Goal: Navigation & Orientation: Find specific page/section

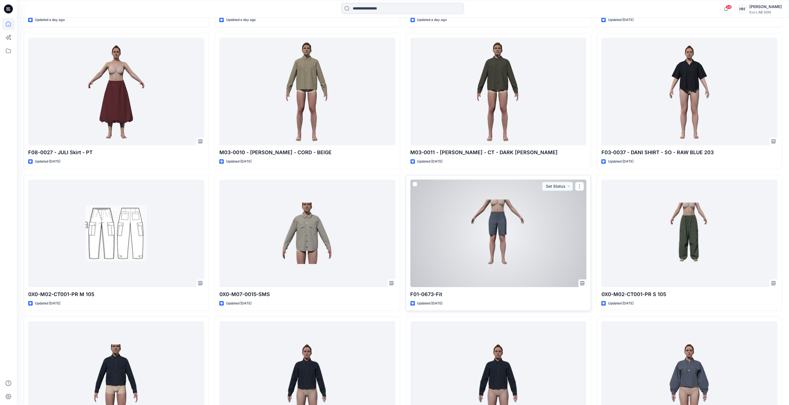
scroll to position [599, 0]
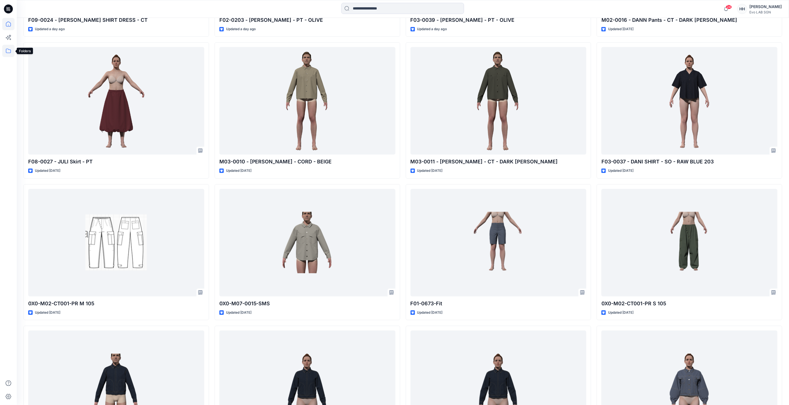
click at [3, 48] on icon at bounding box center [8, 51] width 12 height 12
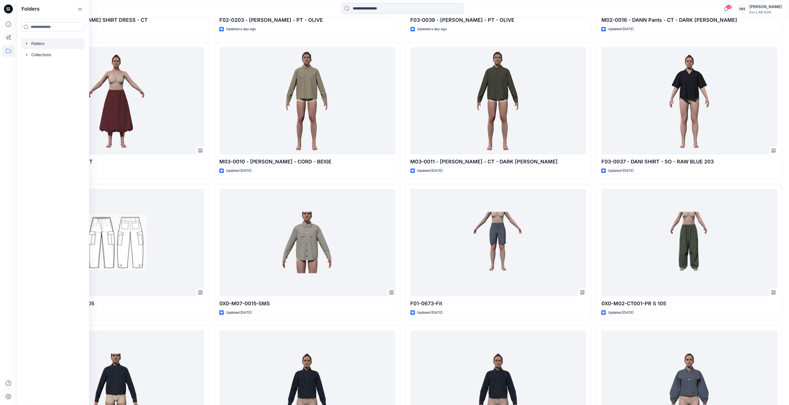
click at [52, 41] on div at bounding box center [53, 43] width 64 height 11
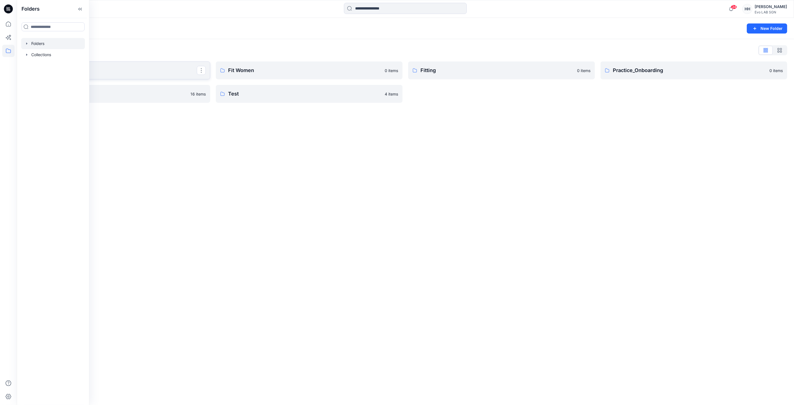
click at [146, 69] on p "CATISI xDAWN" at bounding box center [116, 70] width 161 height 8
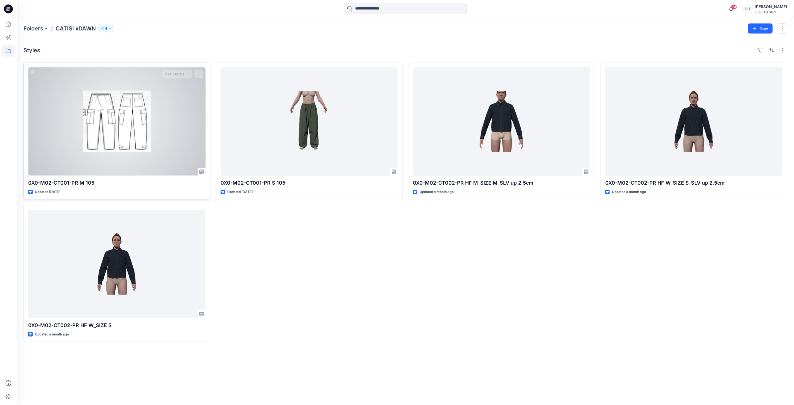
drag, startPoint x: 116, startPoint y: 75, endPoint x: 119, endPoint y: 76, distance: 3.6
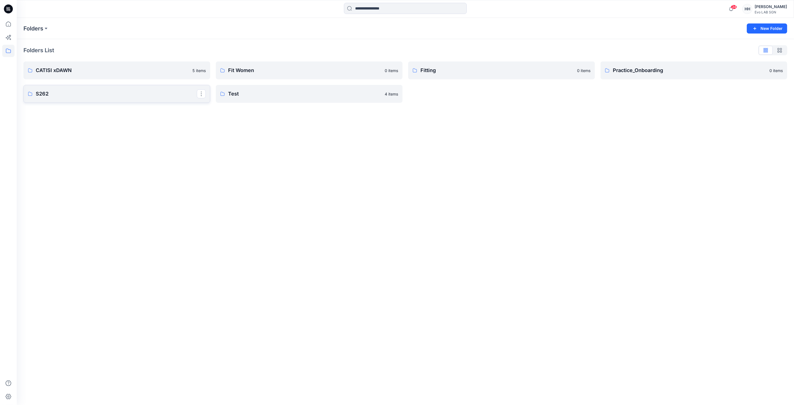
click at [114, 93] on p "S262" at bounding box center [116, 94] width 161 height 8
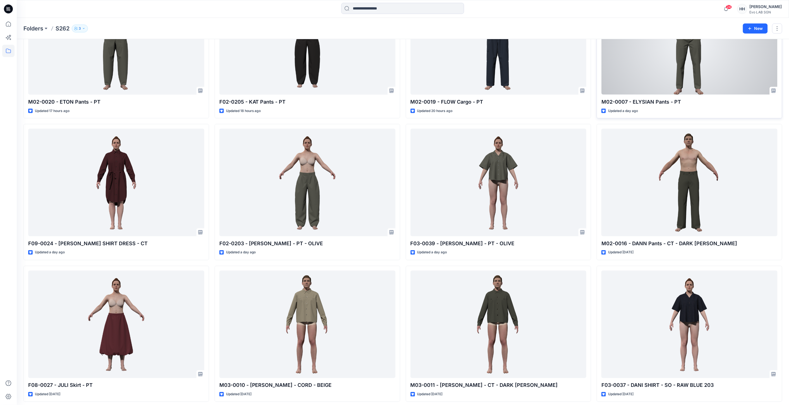
scroll to position [265, 0]
